Goal: Find contact information: Find contact information

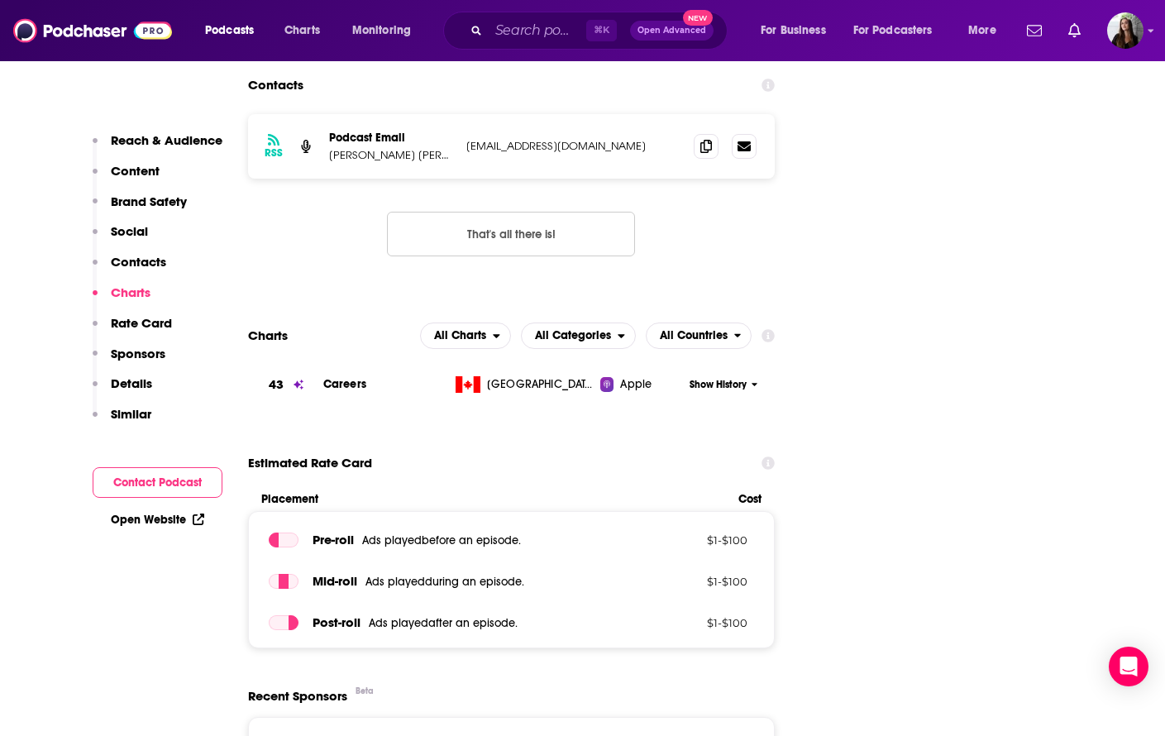
scroll to position [1875, 0]
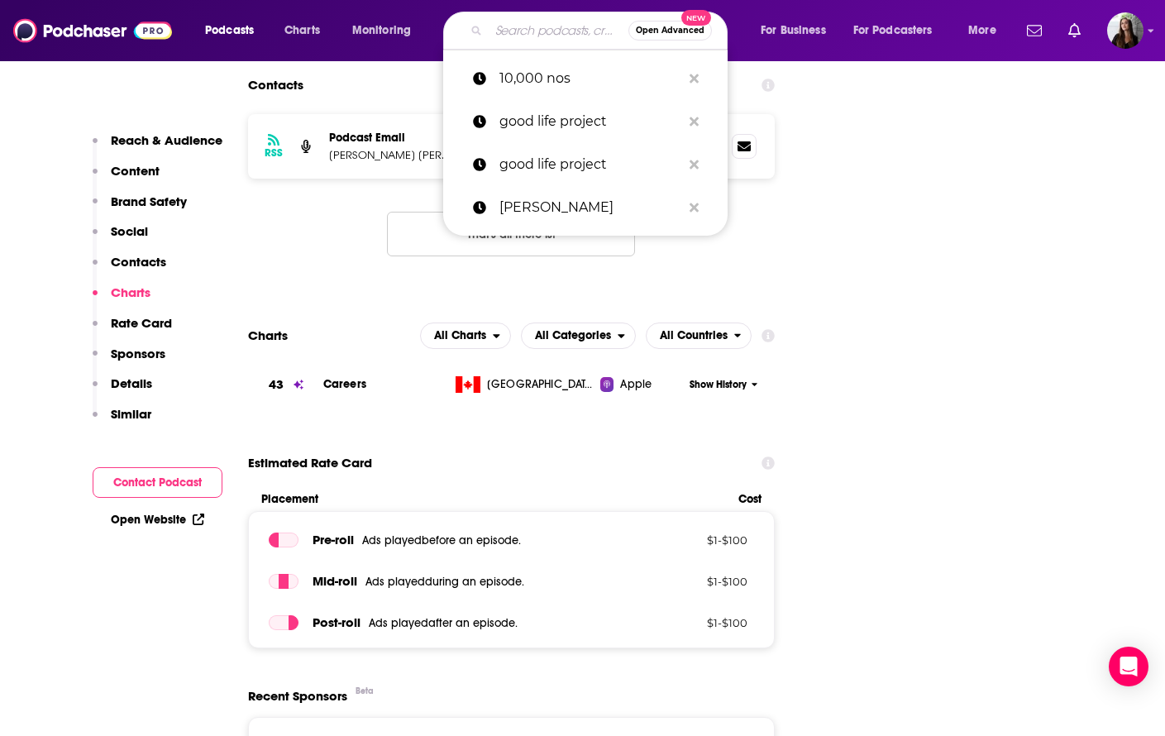
click at [509, 27] on input "Search podcasts, credits, & more..." at bounding box center [559, 30] width 140 height 26
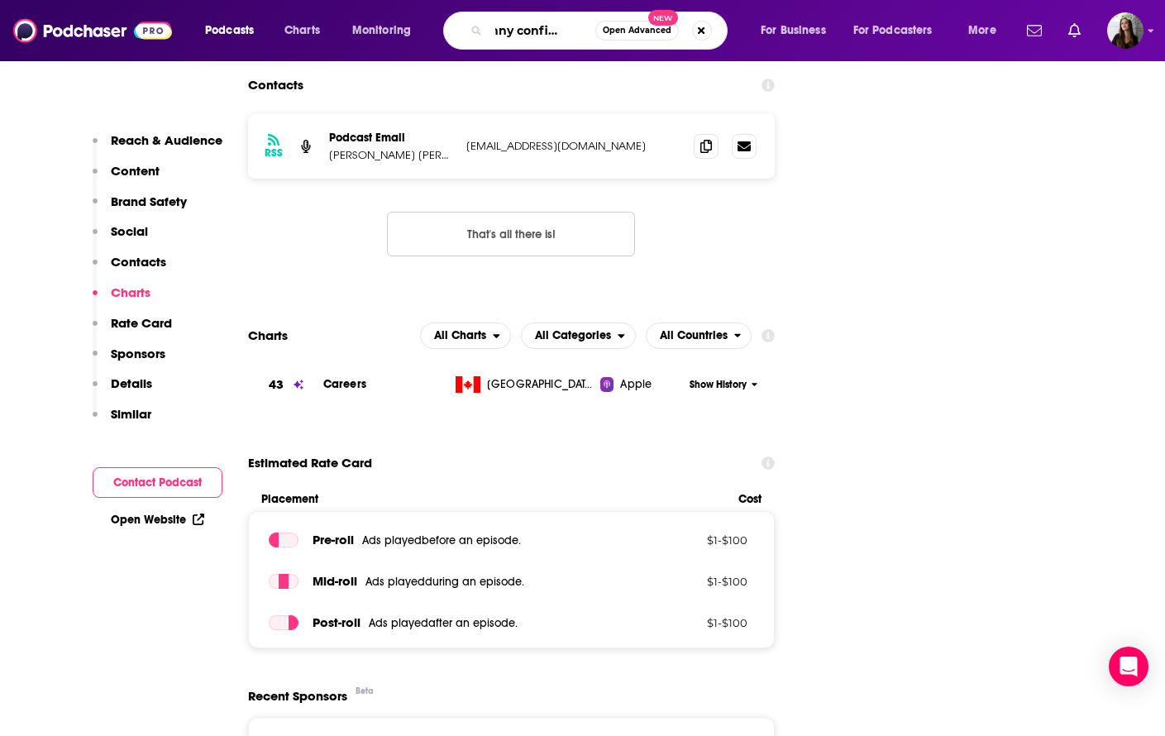
type input "skinny confidential"
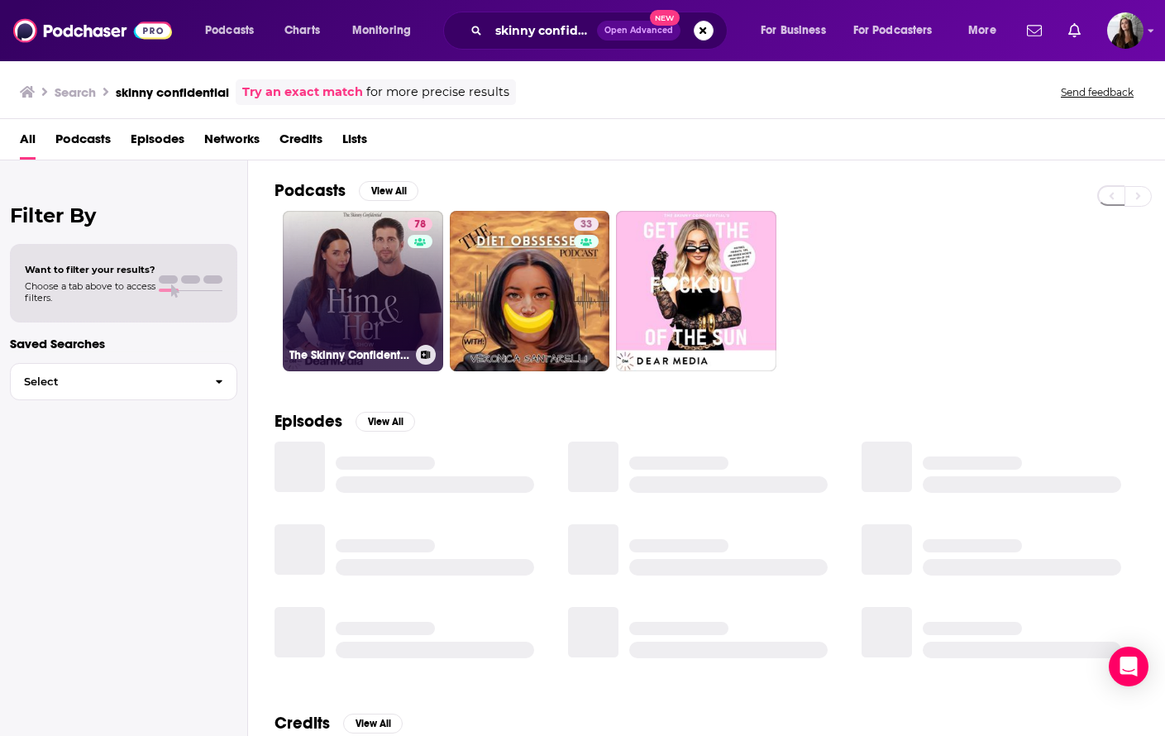
click at [371, 306] on link "78 The Skinny Confidential Him & Her Show" at bounding box center [363, 291] width 160 height 160
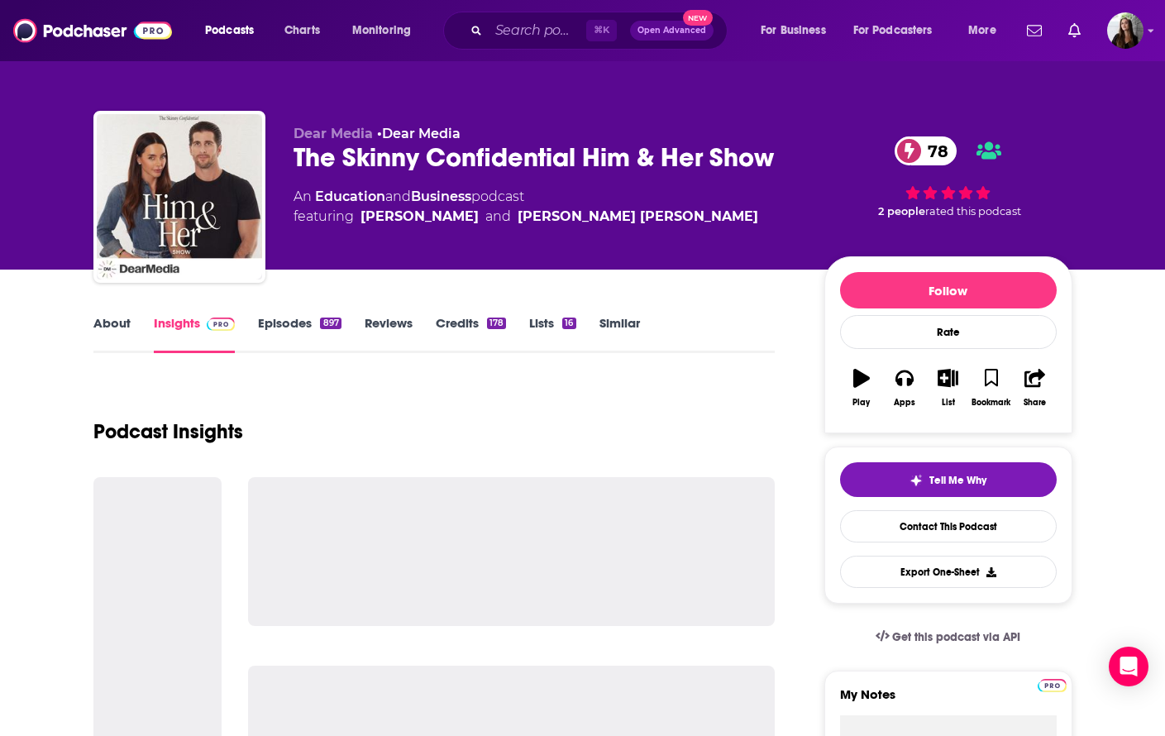
click at [108, 323] on link "About" at bounding box center [111, 334] width 37 height 38
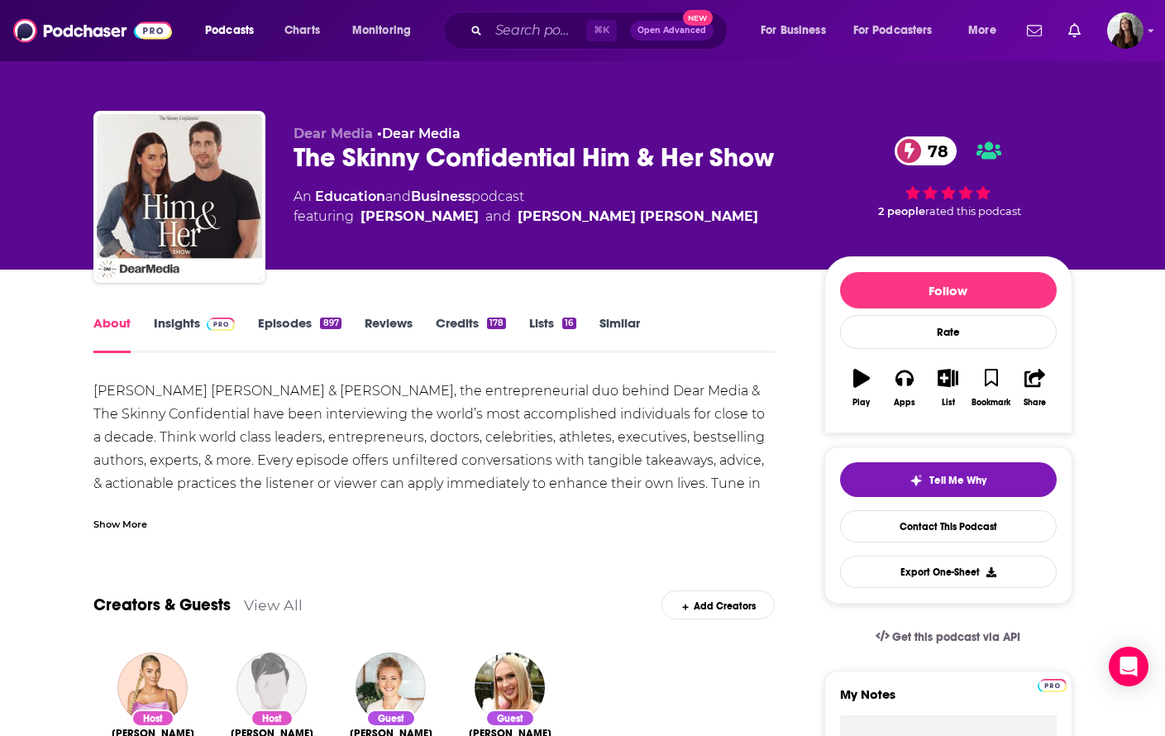
drag, startPoint x: 509, startPoint y: 217, endPoint x: 682, endPoint y: 229, distance: 173.3
click at [682, 229] on div "Dear Media • Dear Media The Skinny Confidential Him & Her Show 78 An Education …" at bounding box center [546, 192] width 505 height 132
copy span "[PERSON_NAME] [PERSON_NAME]"
click at [506, 32] on input "Search podcasts, credits, & more..." at bounding box center [538, 30] width 98 height 26
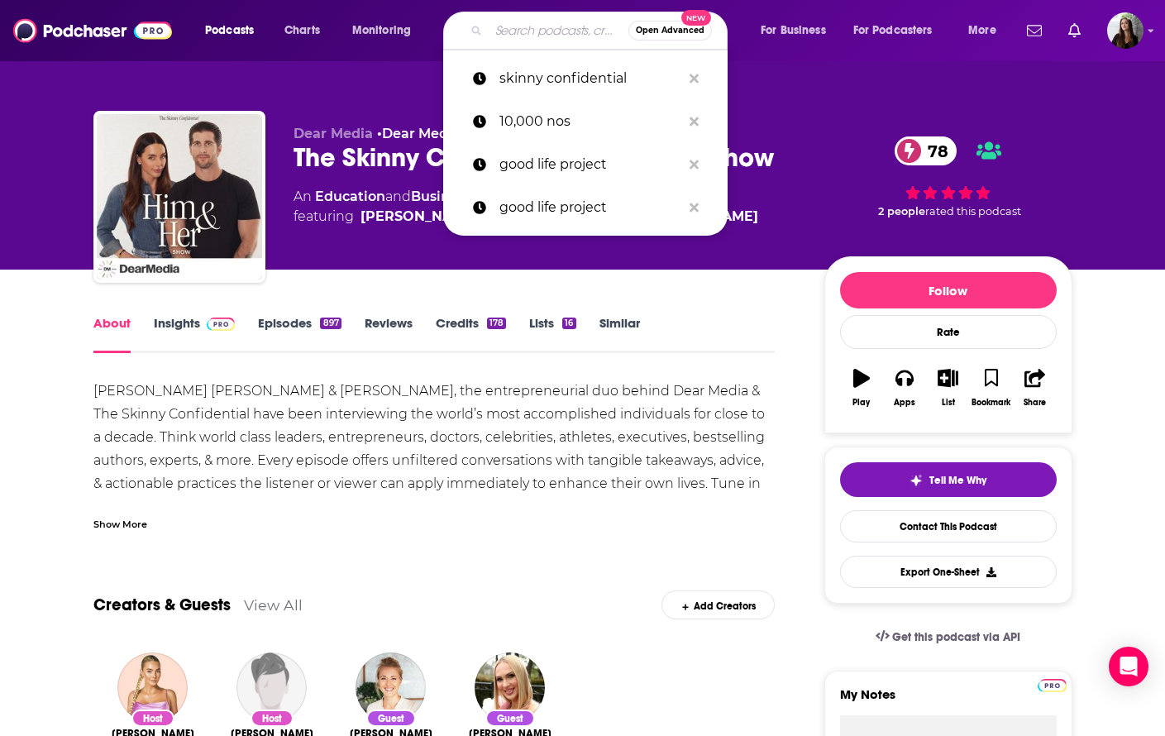
click at [529, 36] on input "Search podcasts, credits, & more..." at bounding box center [559, 30] width 140 height 26
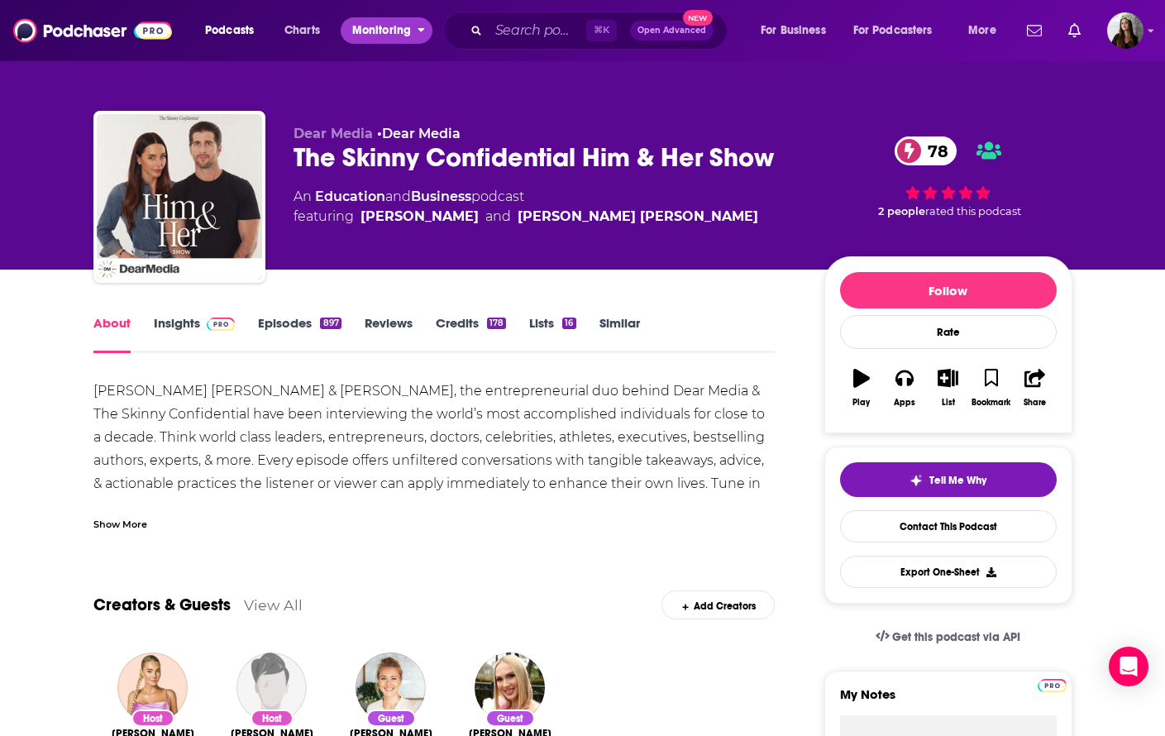
click at [422, 22] on icon "open menu" at bounding box center [421, 28] width 7 height 12
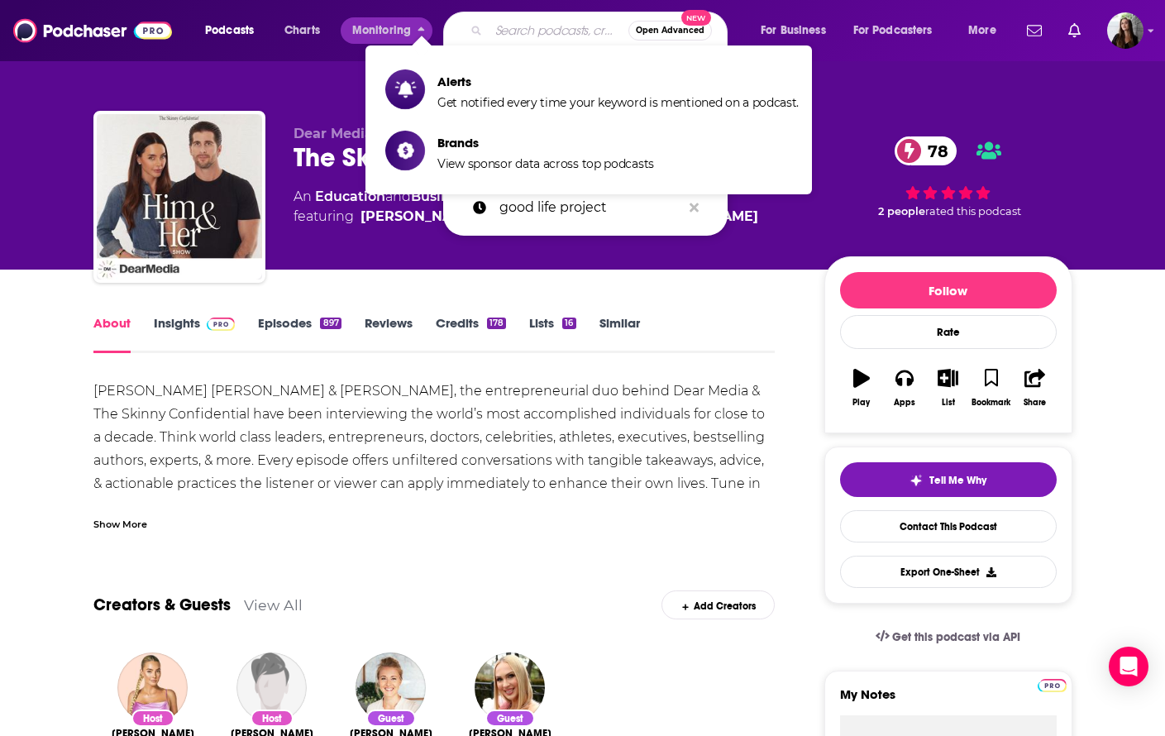
click at [508, 26] on input "Search podcasts, credits, & more..." at bounding box center [559, 30] width 140 height 26
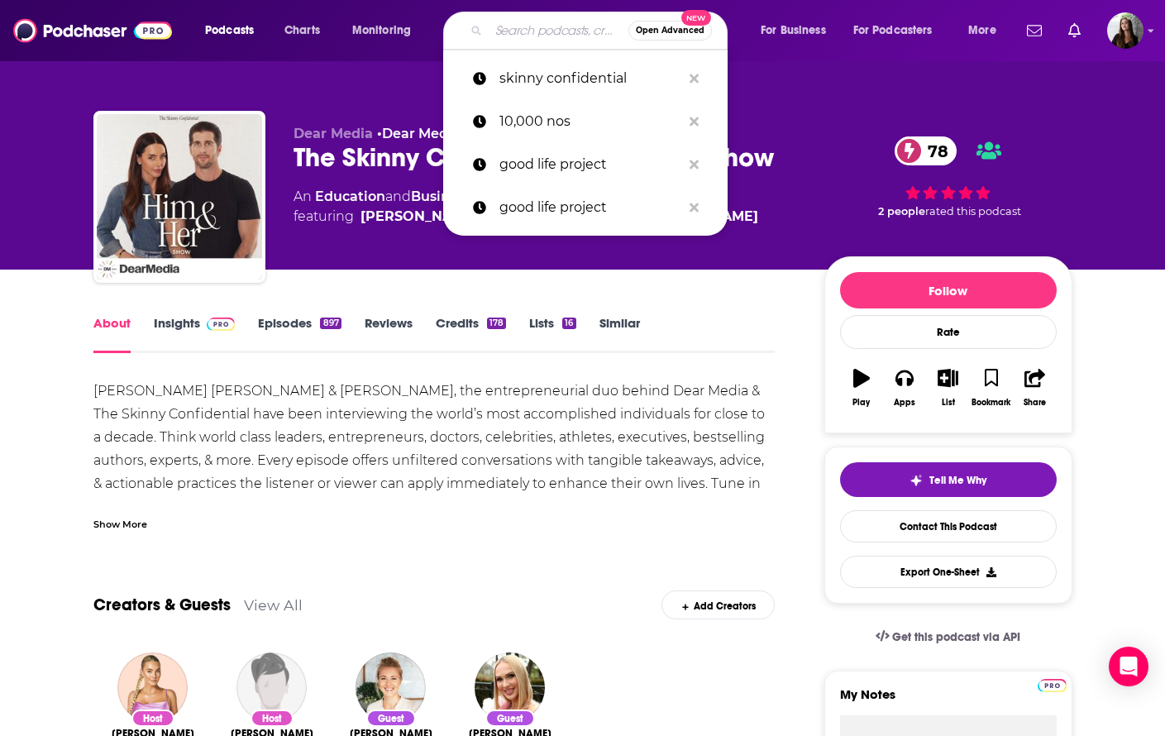
click at [508, 26] on input "Search podcasts, credits, & more..." at bounding box center [559, 30] width 140 height 26
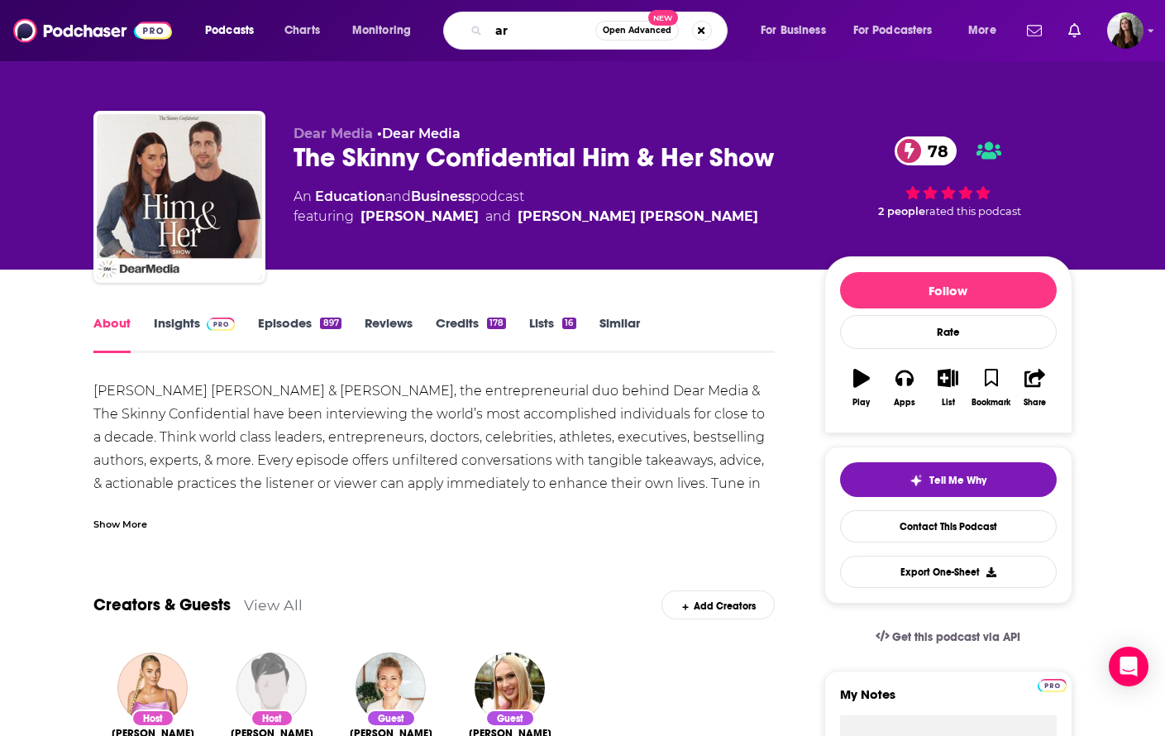
type input "art"
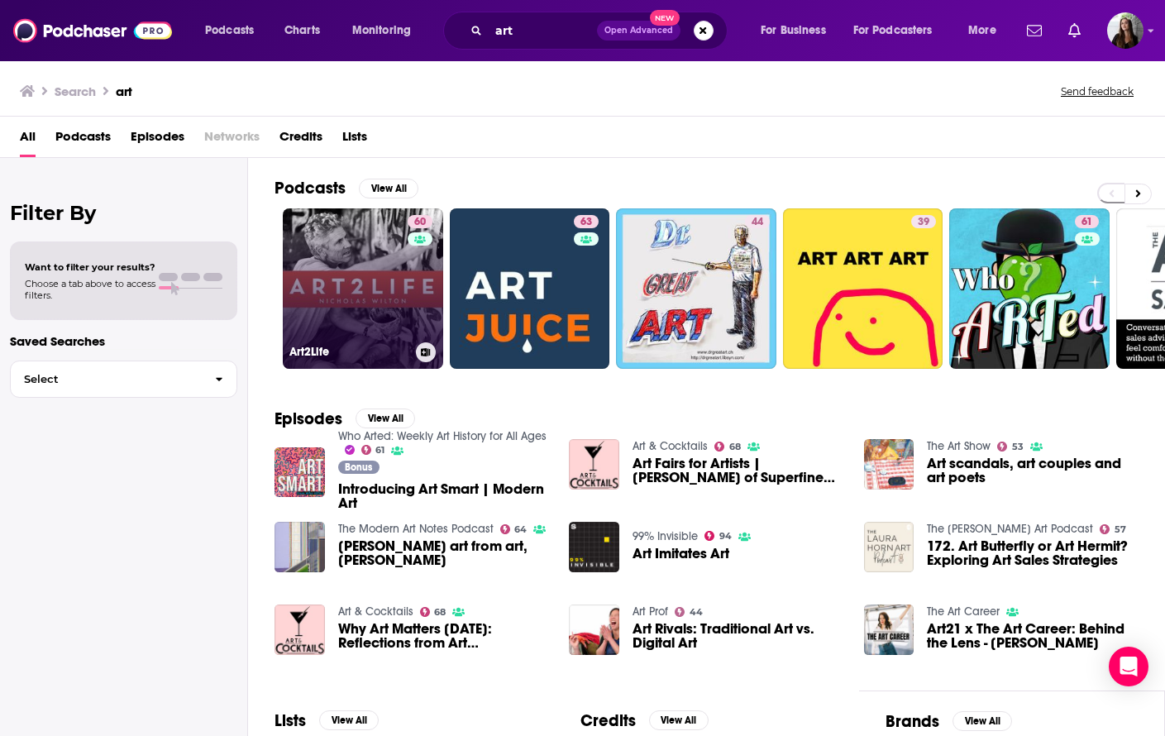
click at [375, 307] on link "60 Art2Life" at bounding box center [363, 288] width 160 height 160
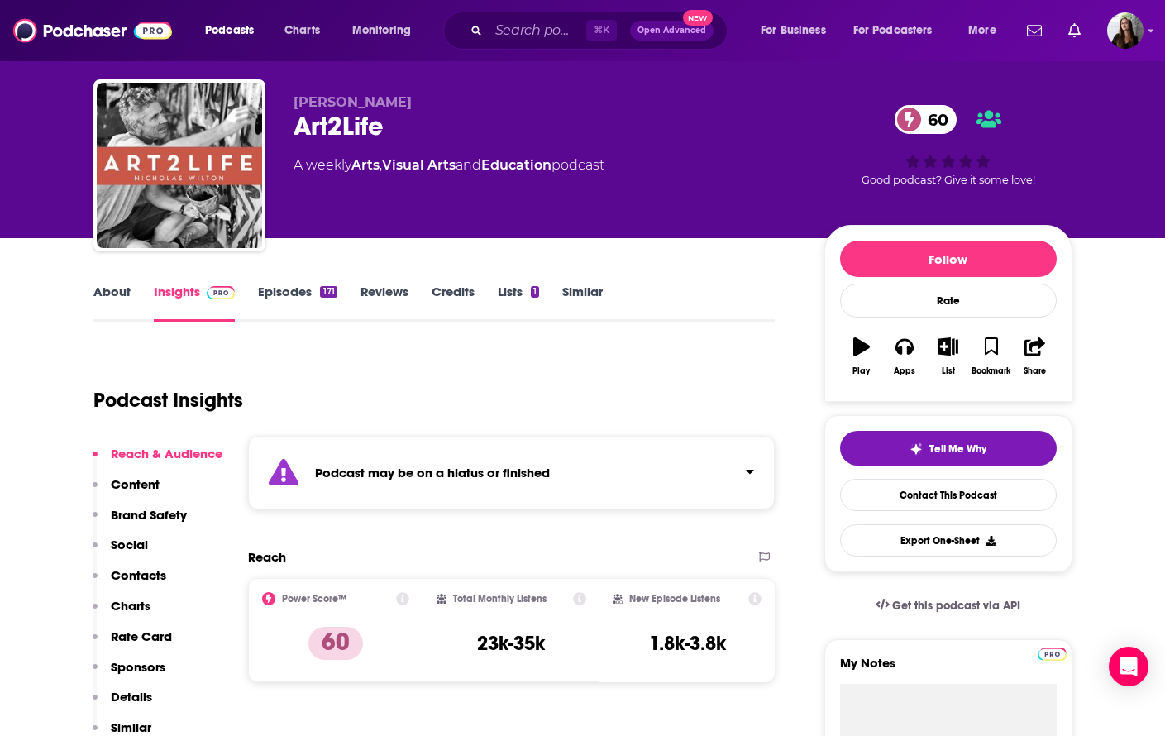
scroll to position [40, 0]
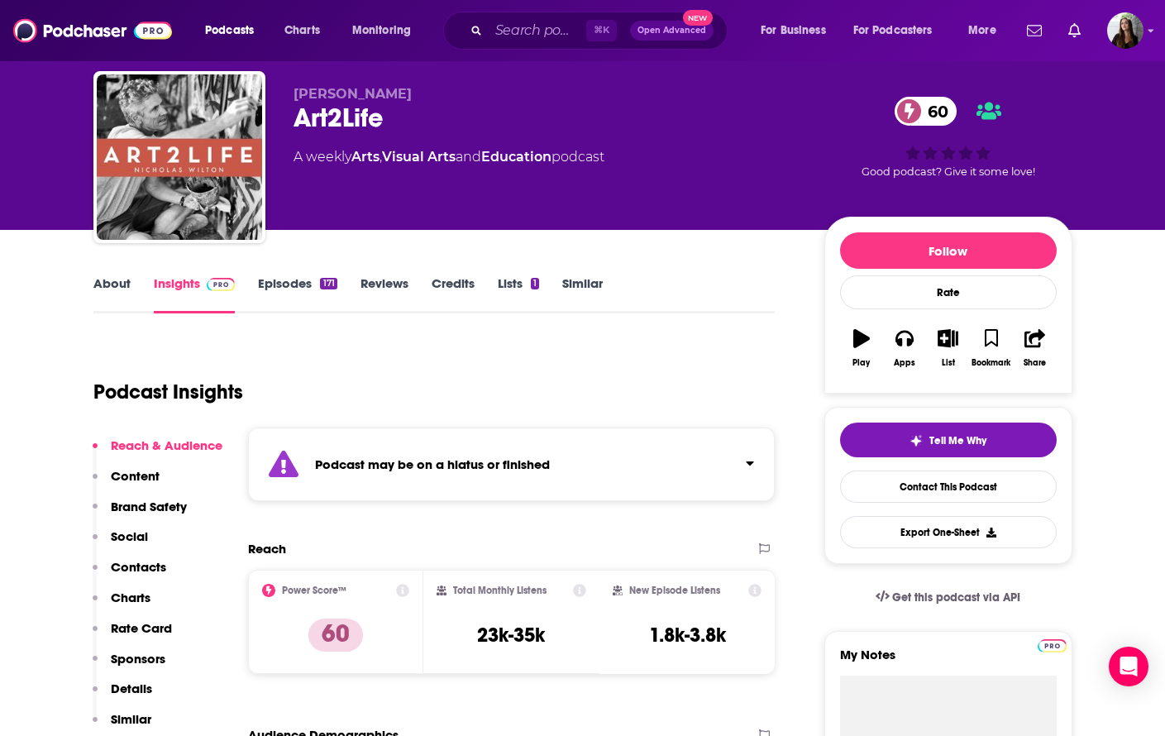
click at [311, 285] on link "Episodes 171" at bounding box center [297, 294] width 79 height 38
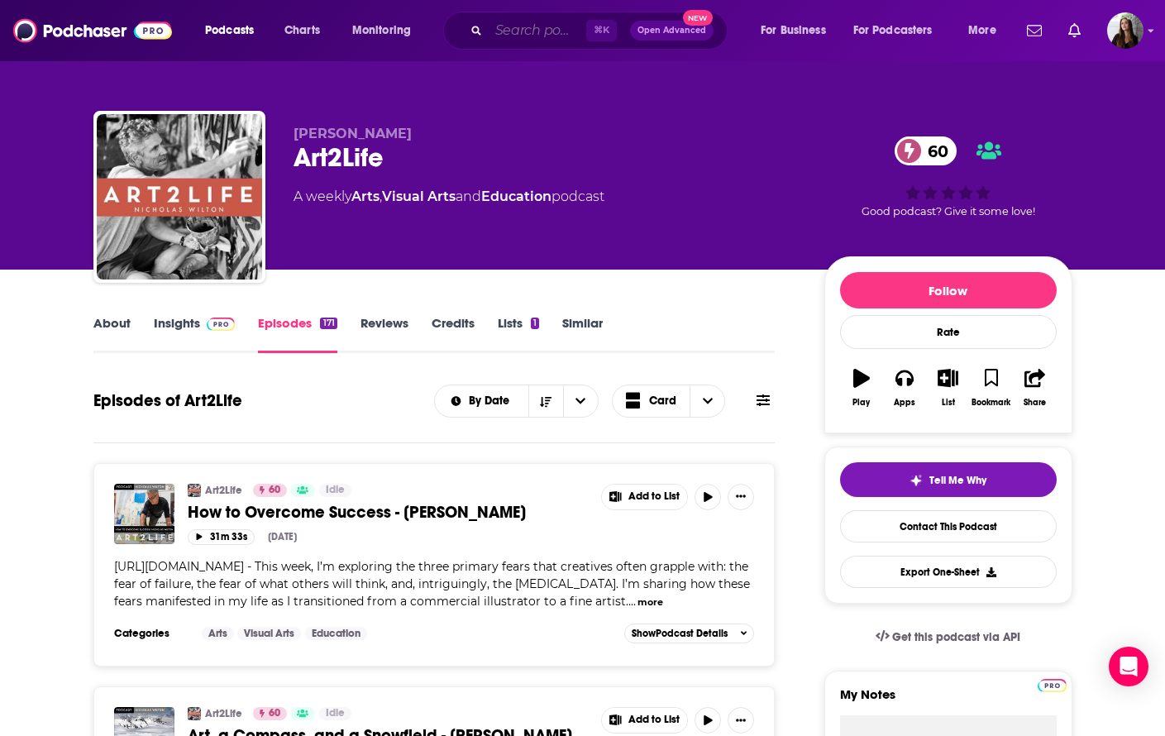
click at [507, 31] on input "Search podcasts, credits, & more..." at bounding box center [538, 30] width 98 height 26
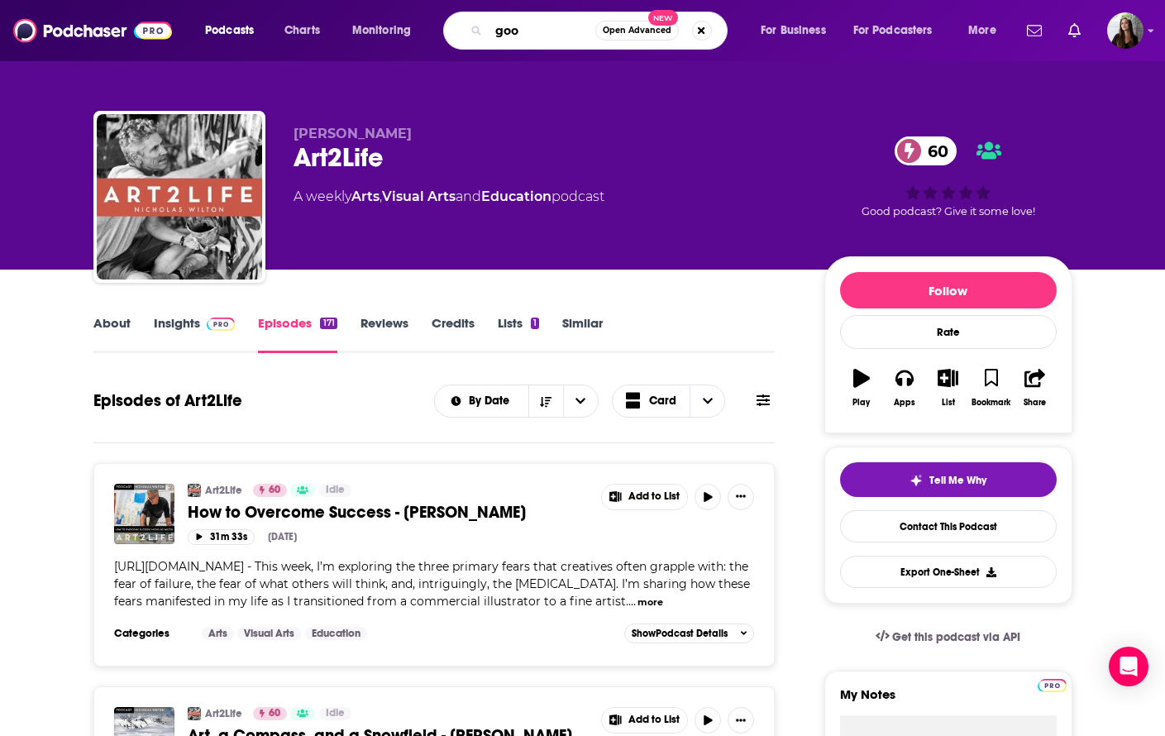
type input "goop"
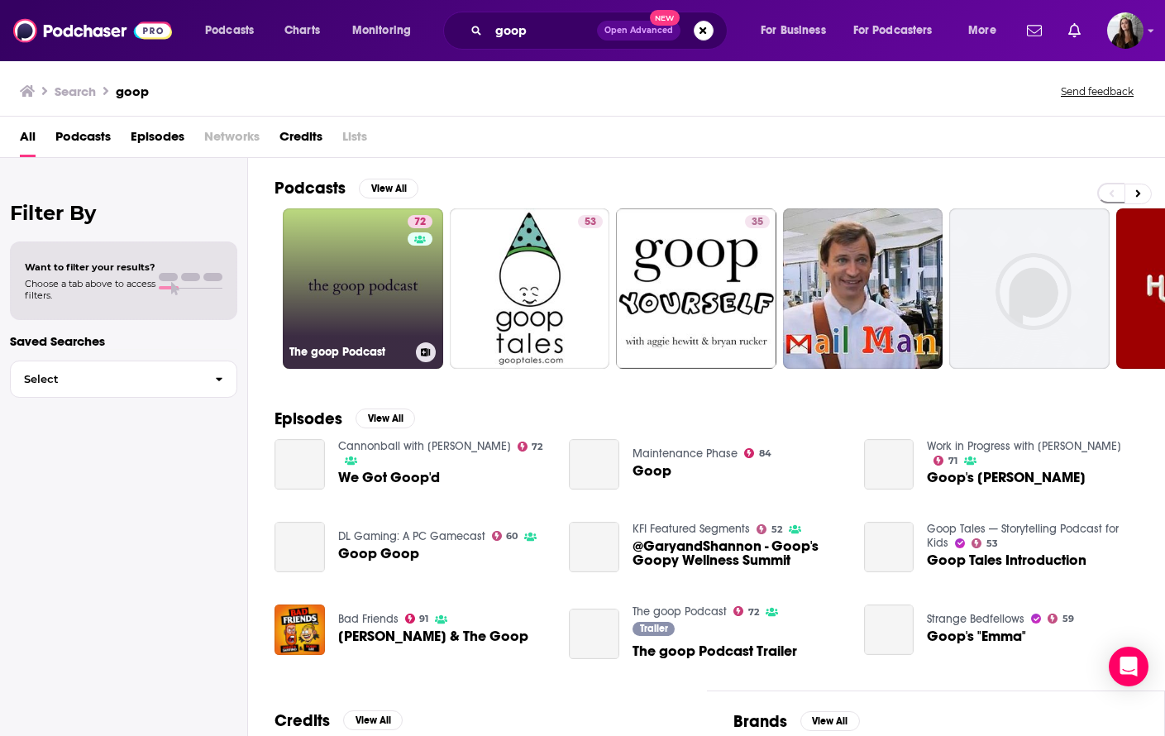
click at [357, 315] on link "72 The goop Podcast" at bounding box center [363, 288] width 160 height 160
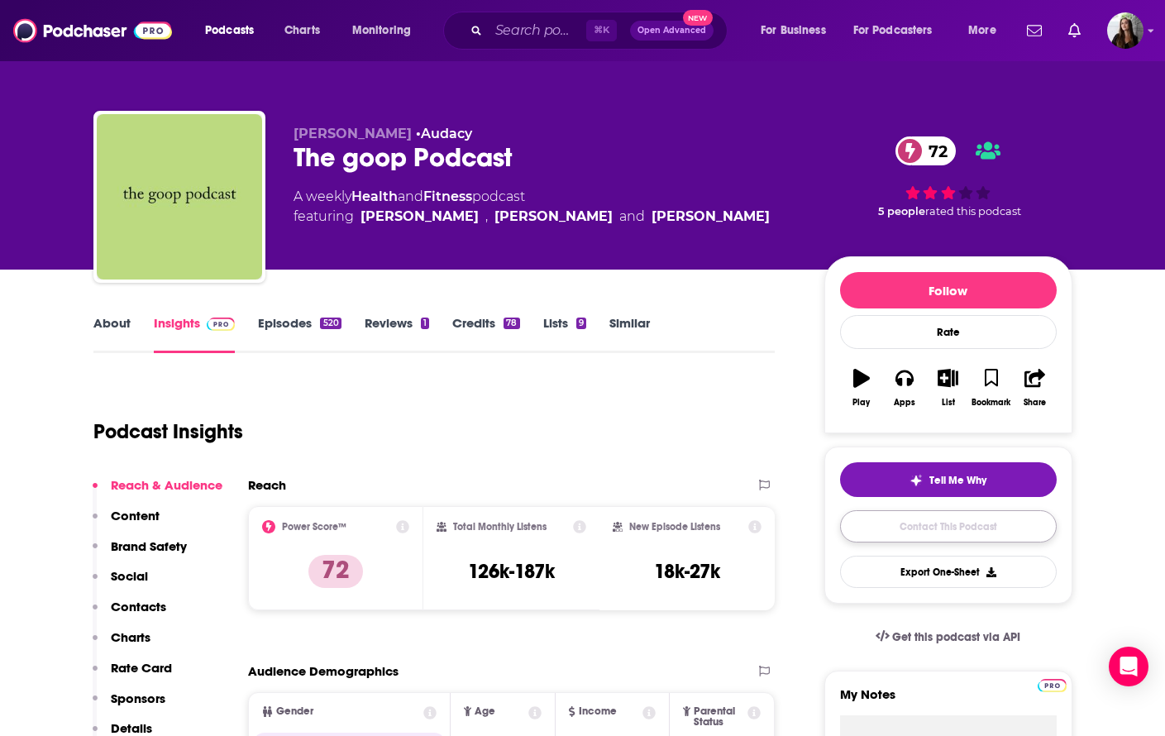
click at [975, 532] on link "Contact This Podcast" at bounding box center [948, 526] width 217 height 32
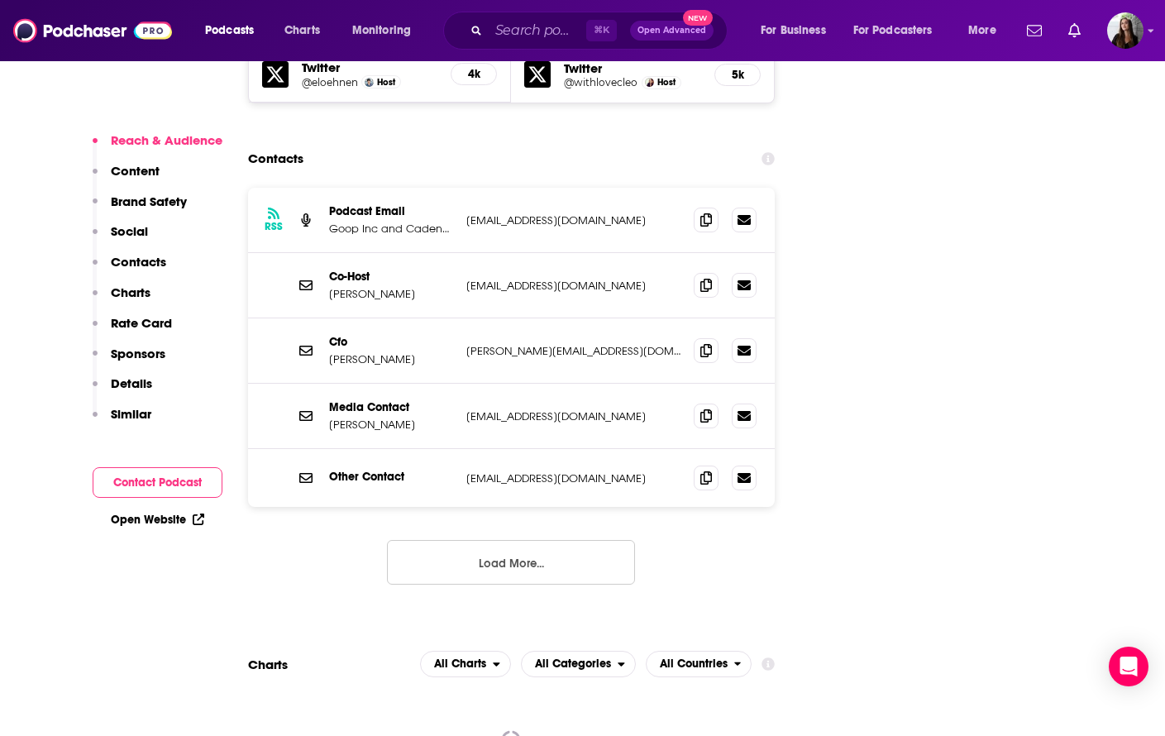
scroll to position [2025, 0]
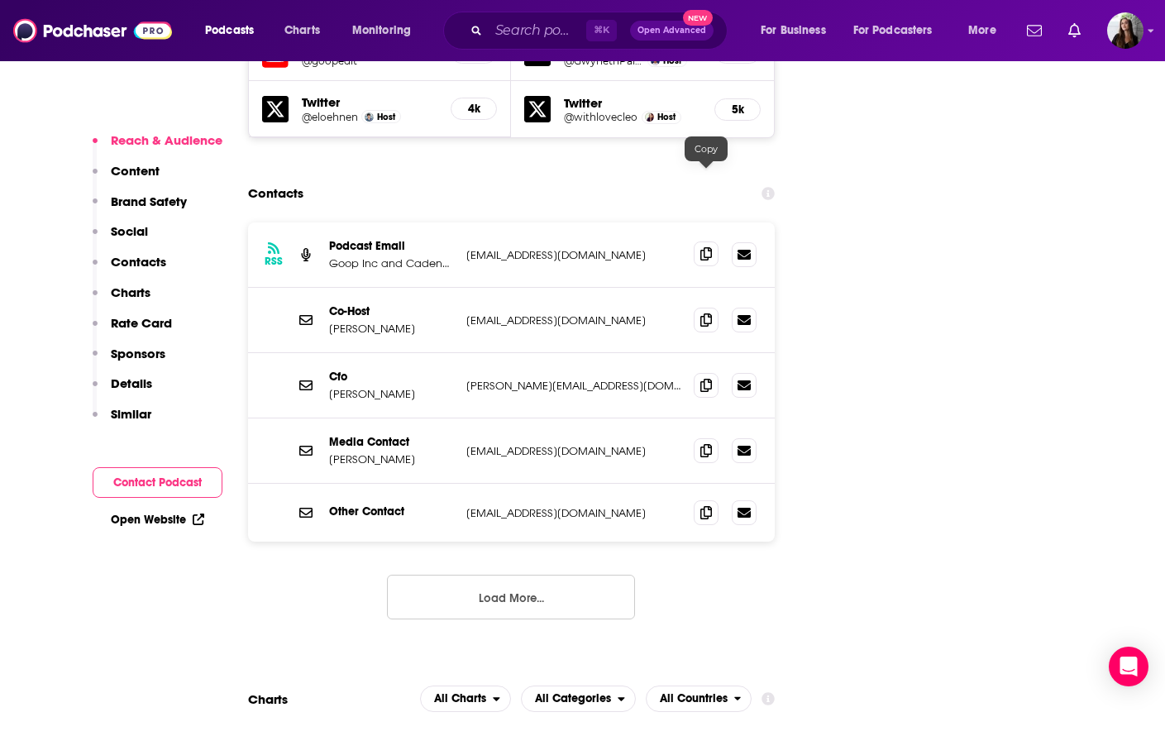
click at [703, 247] on icon at bounding box center [707, 253] width 12 height 13
click at [519, 34] on input "Search podcasts, credits, & more..." at bounding box center [538, 30] width 98 height 26
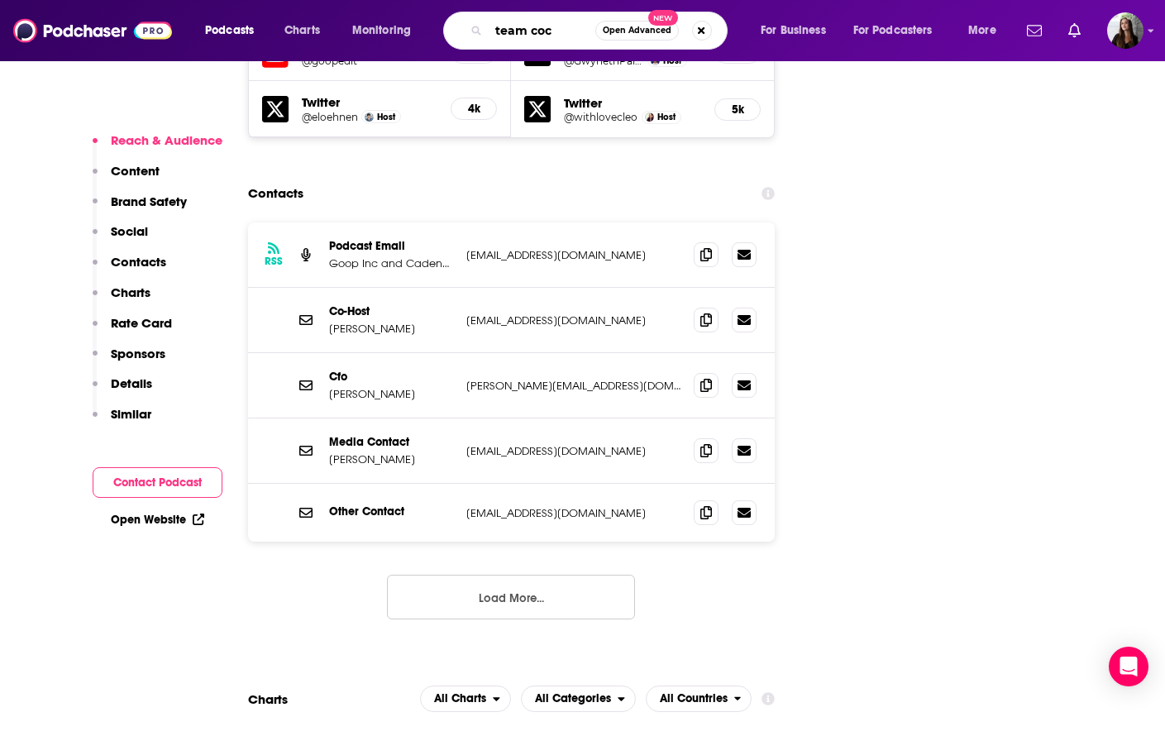
type input "team coco"
